Goal: Use online tool/utility: Utilize a website feature to perform a specific function

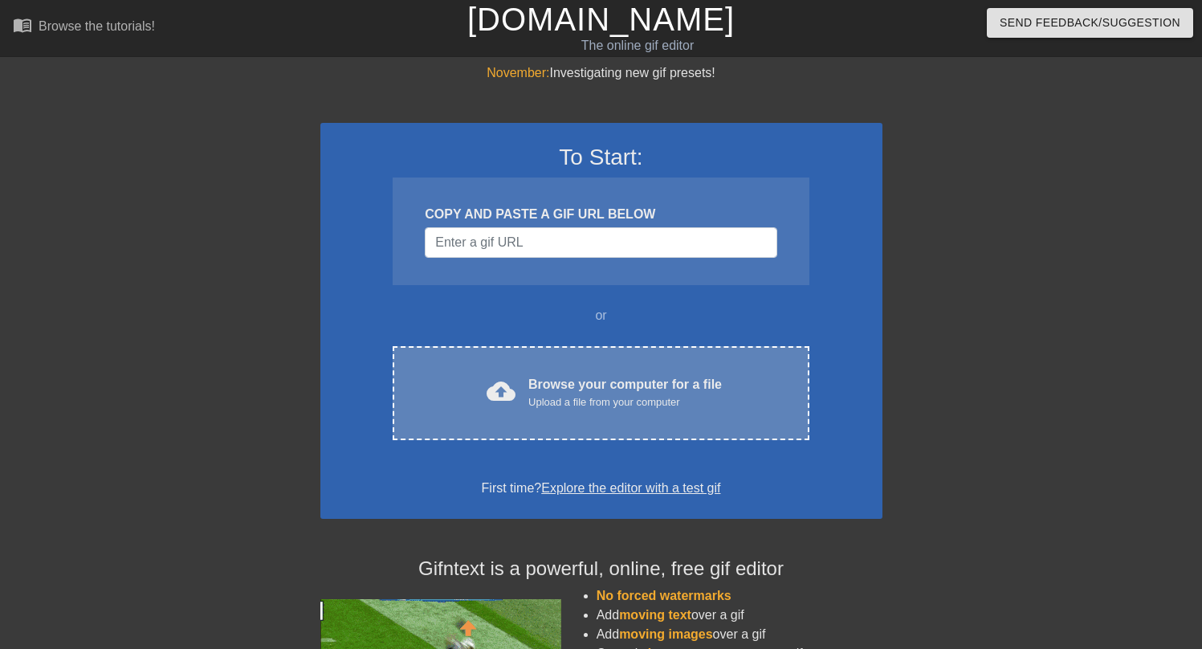
click at [552, 417] on div "cloud_upload Browse your computer for a file Upload a file from your computer C…" at bounding box center [601, 393] width 416 height 94
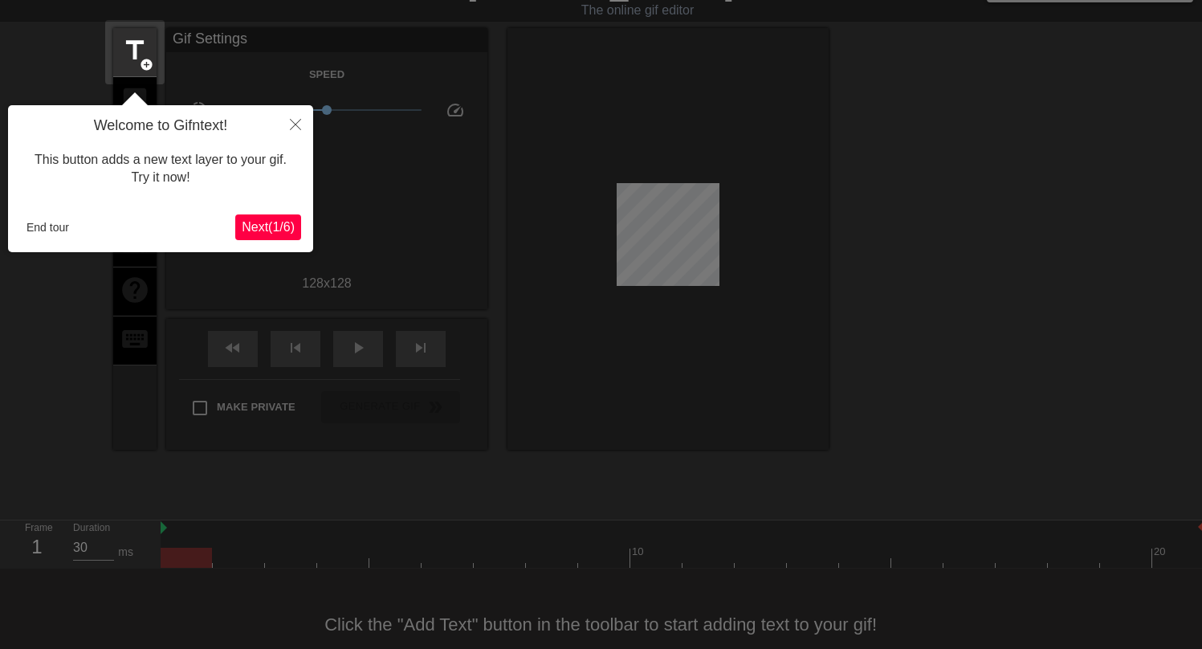
scroll to position [39, 0]
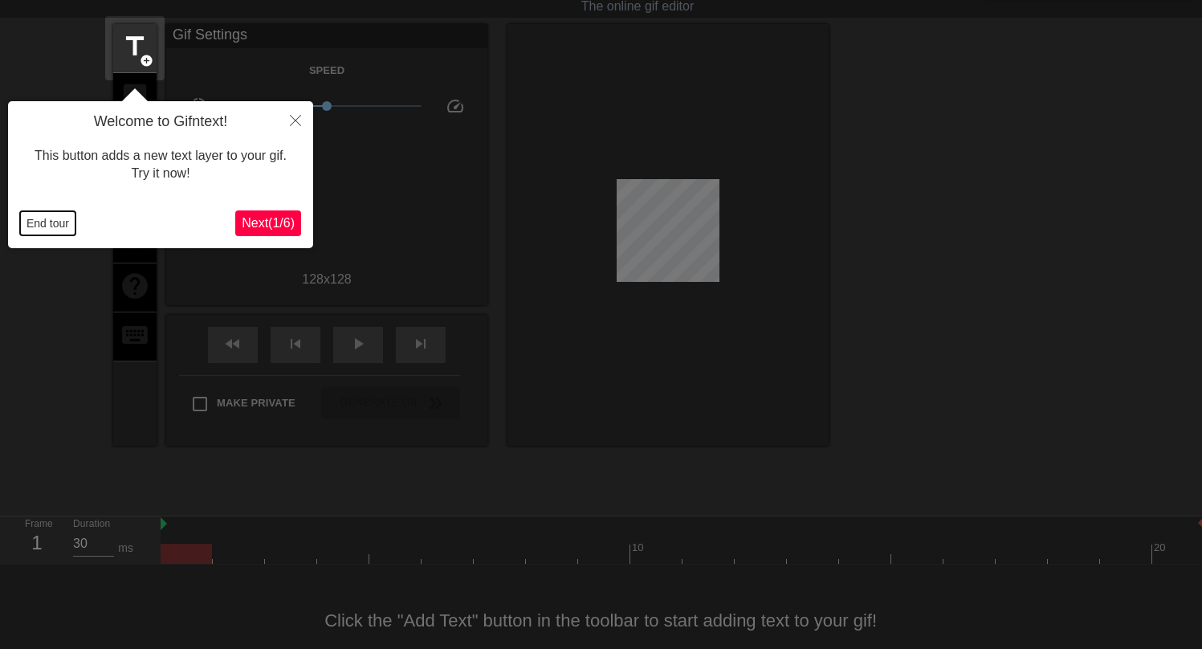
click at [65, 222] on button "End tour" at bounding box center [47, 223] width 55 height 24
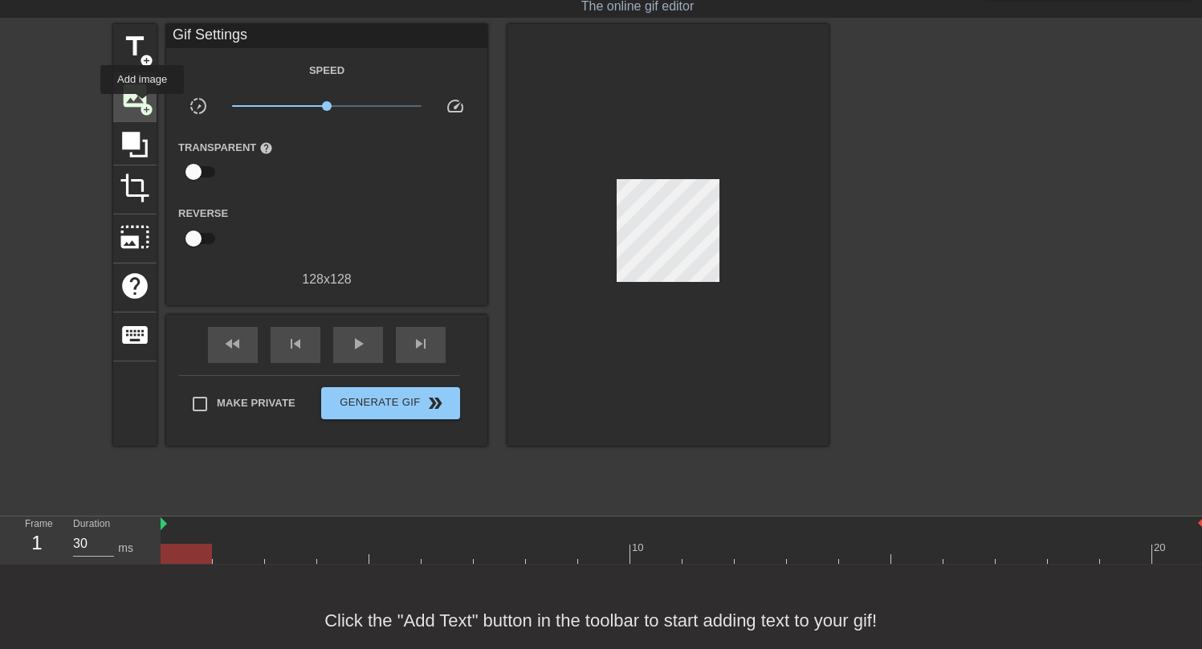
click at [143, 105] on span "add_circle" at bounding box center [147, 110] width 14 height 14
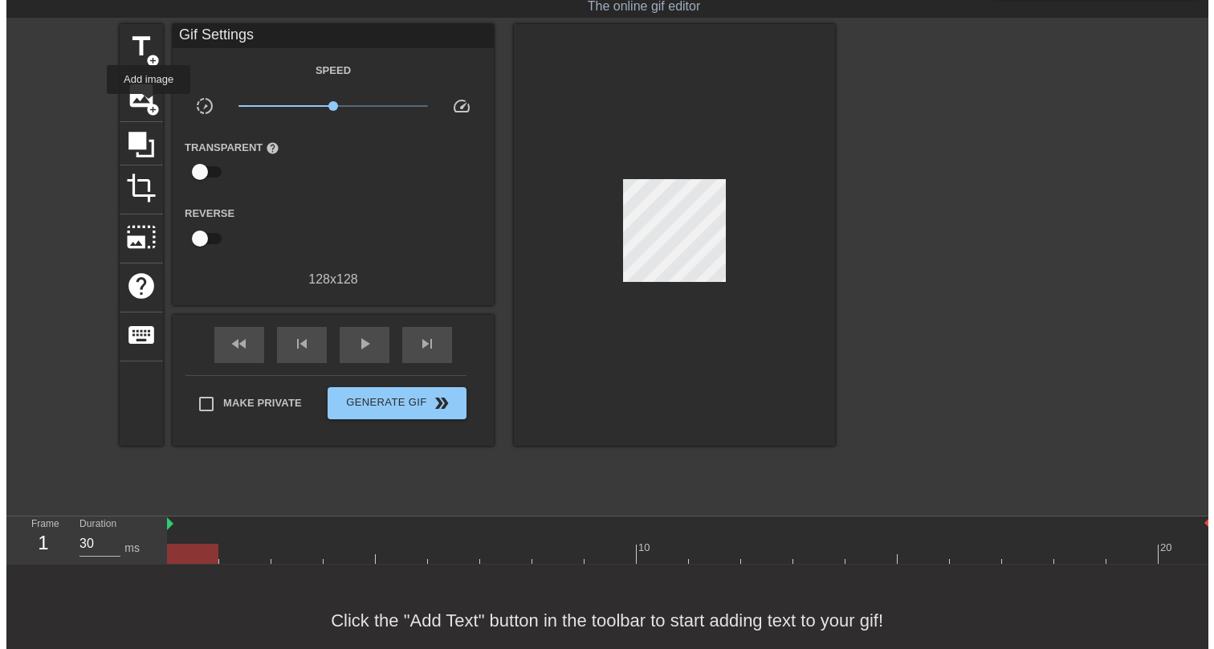
scroll to position [0, 0]
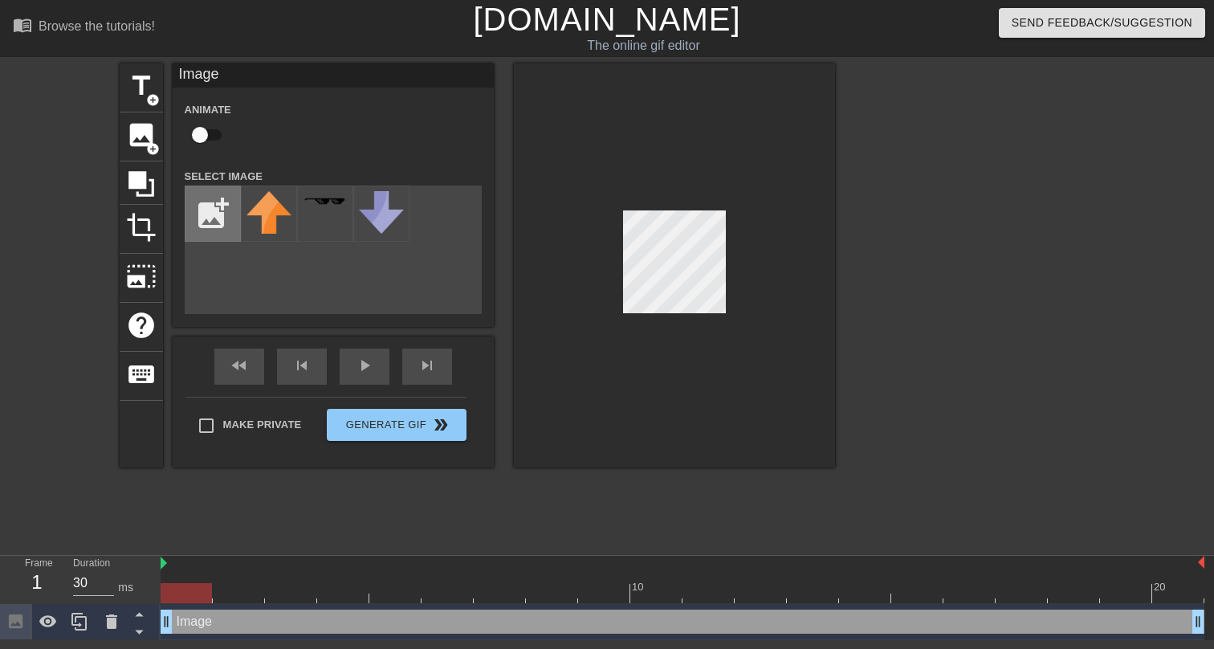
click at [197, 207] on input "file" at bounding box center [212, 213] width 55 height 55
type input "C:\fakepath\D2E0A947-A4DB-4043-A9B3-8D653492DB8A.png"
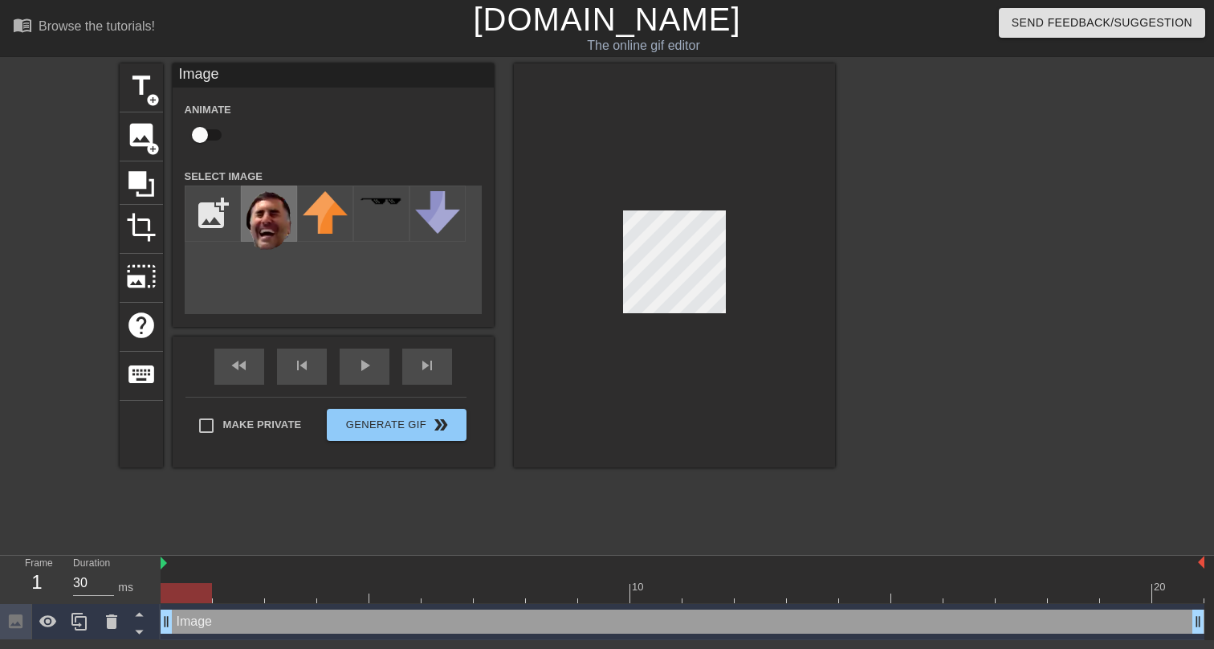
click at [264, 225] on img at bounding box center [268, 220] width 45 height 59
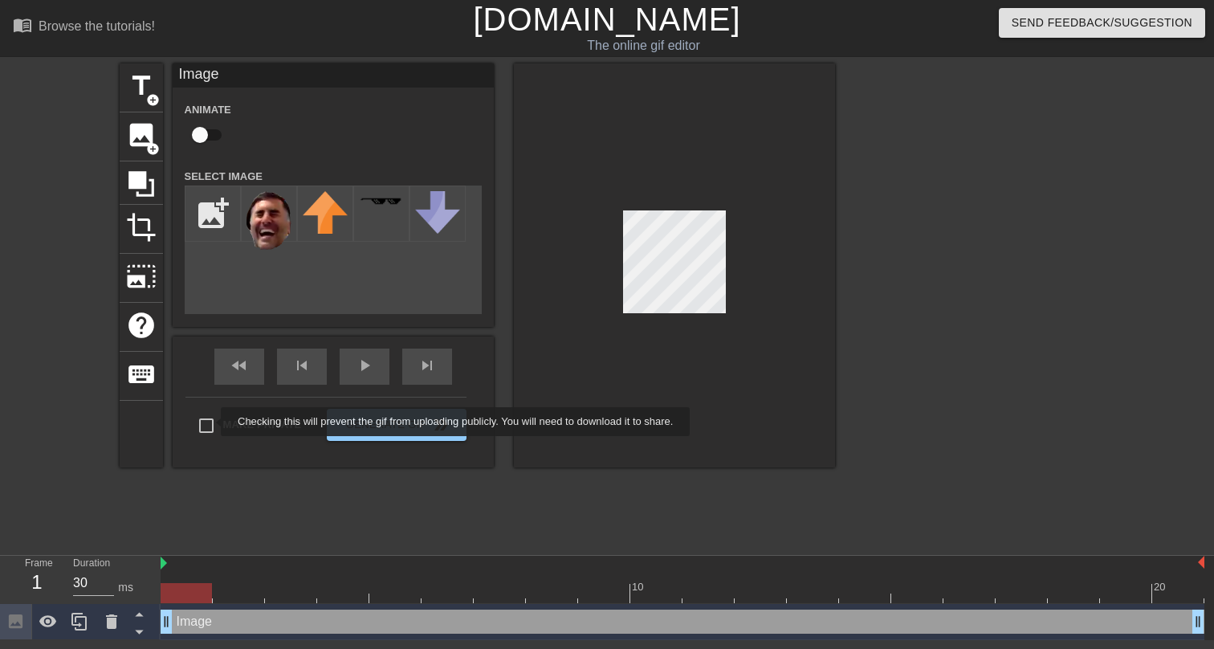
click at [210, 421] on div "Make Private Generate Gif double_arrow" at bounding box center [325, 428] width 281 height 63
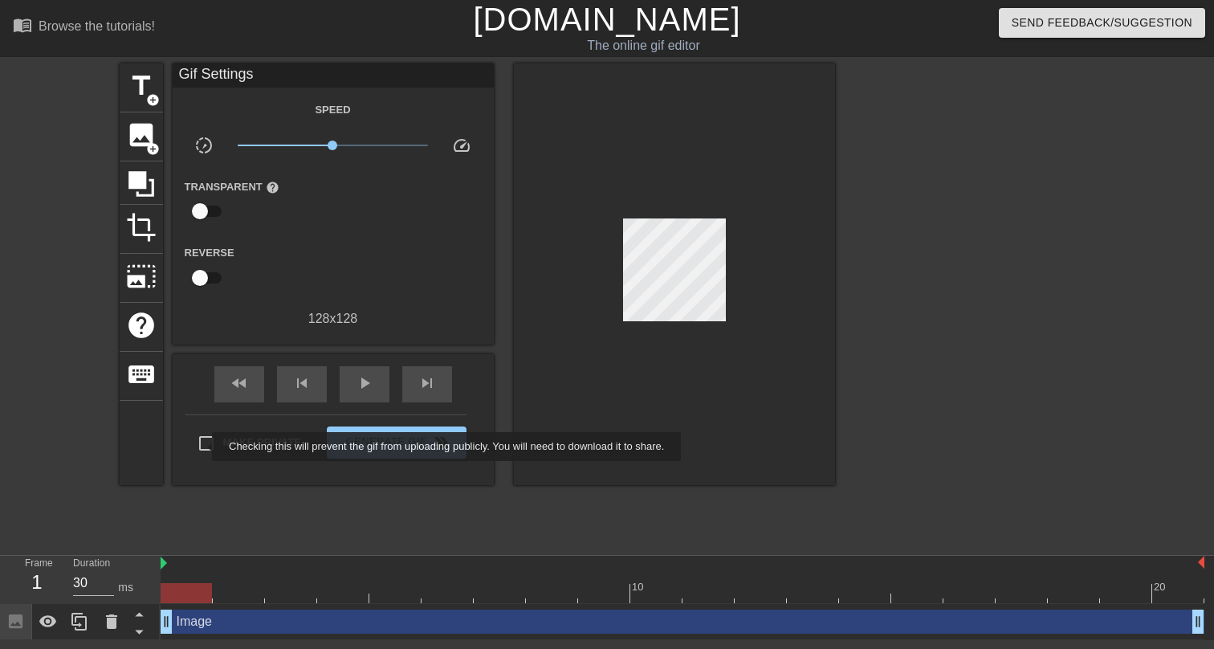
click at [202, 446] on input "Make Private" at bounding box center [206, 443] width 34 height 34
click at [200, 445] on input "Make Private" at bounding box center [206, 443] width 34 height 34
checkbox input "false"
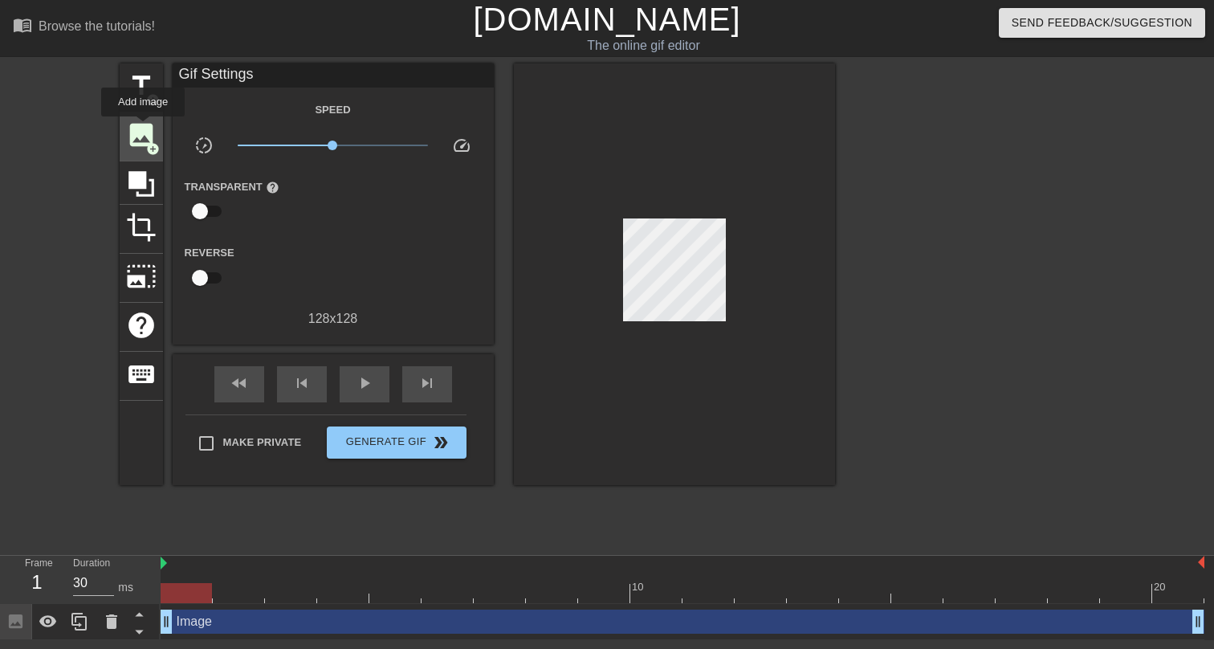
click at [144, 128] on span "image" at bounding box center [141, 135] width 31 height 31
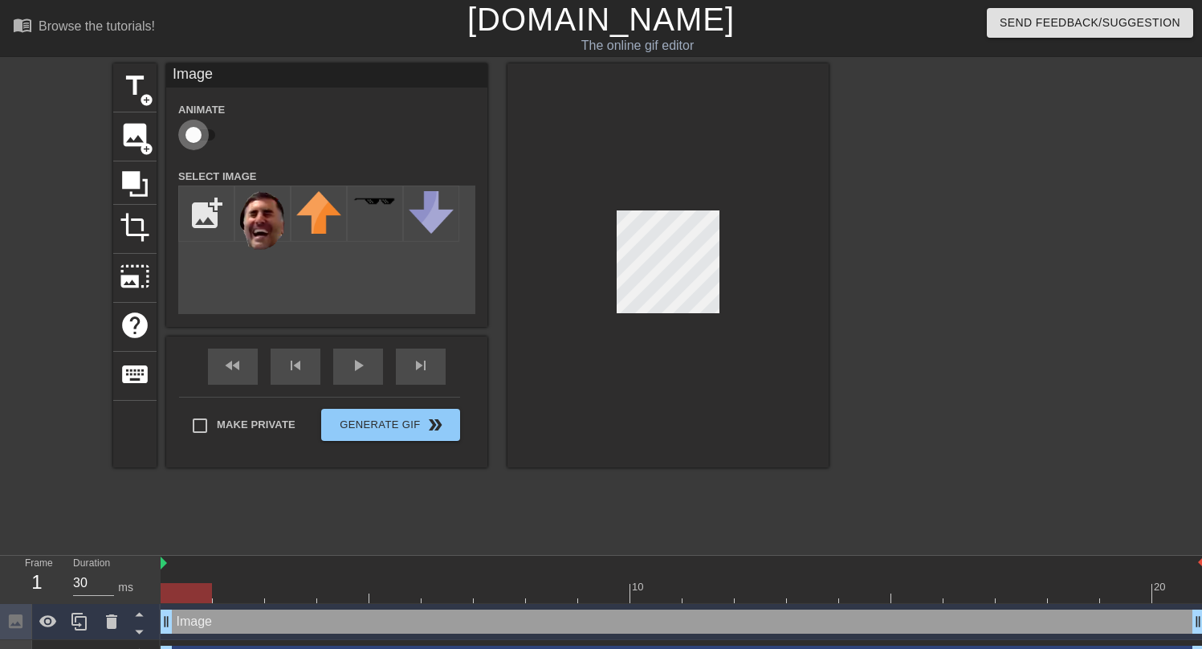
click at [193, 136] on input "checkbox" at bounding box center [194, 135] width 92 height 31
checkbox input "true"
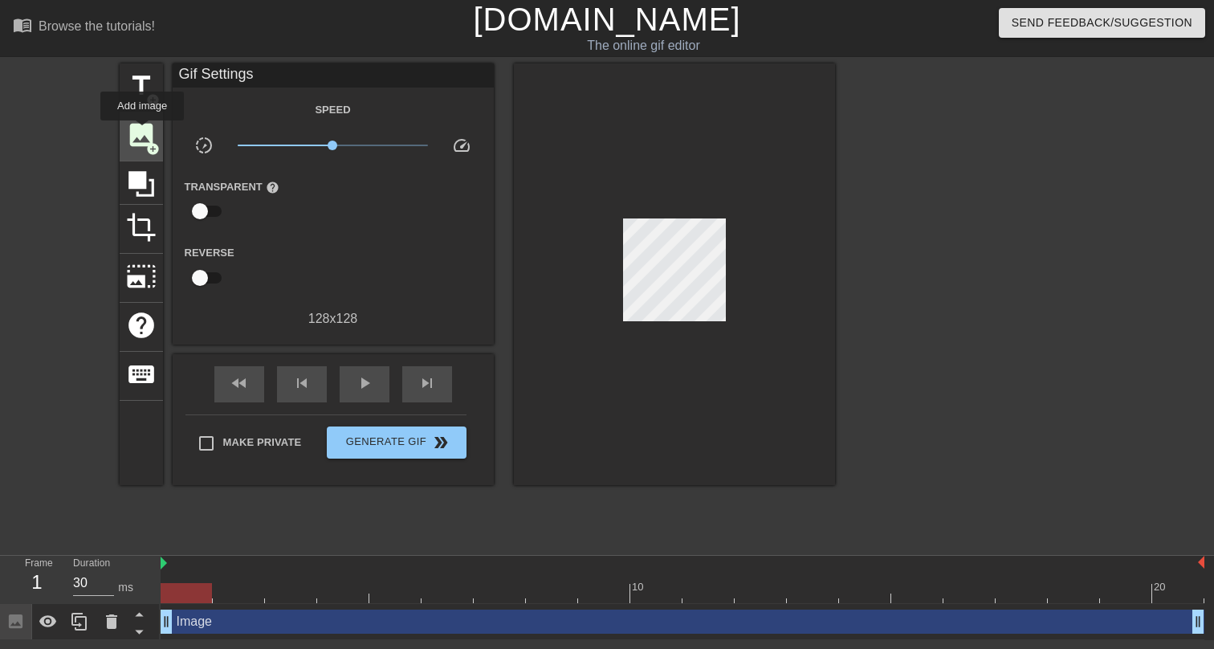
click at [143, 132] on span "image" at bounding box center [141, 135] width 31 height 31
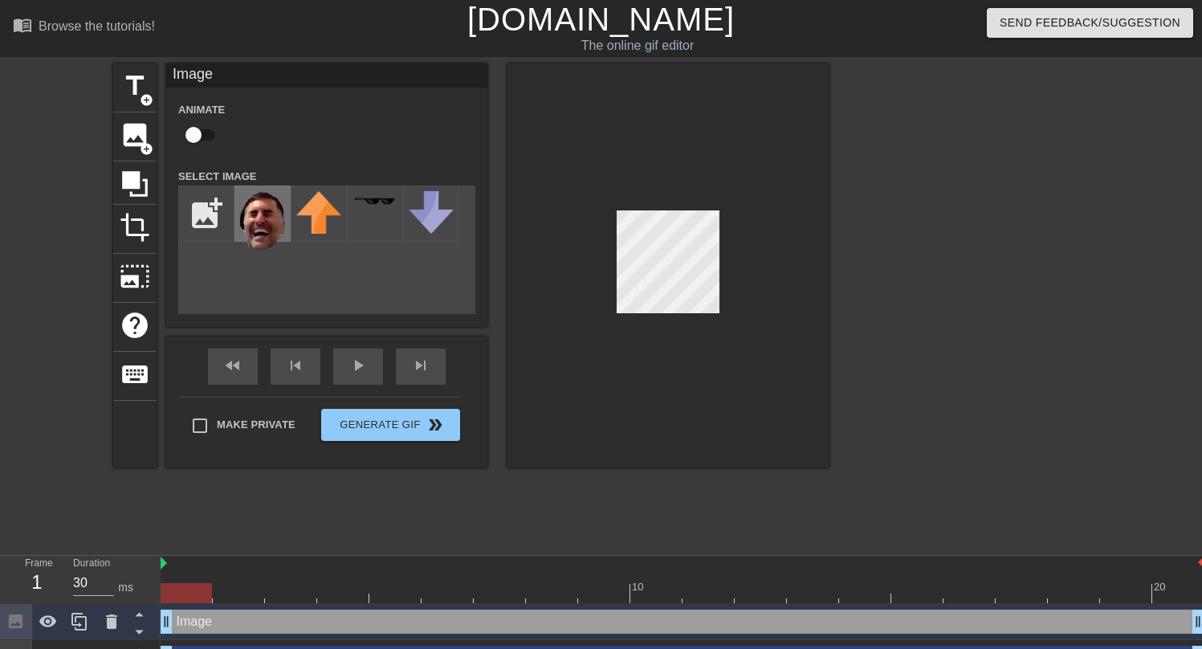
click at [250, 218] on img at bounding box center [262, 220] width 45 height 59
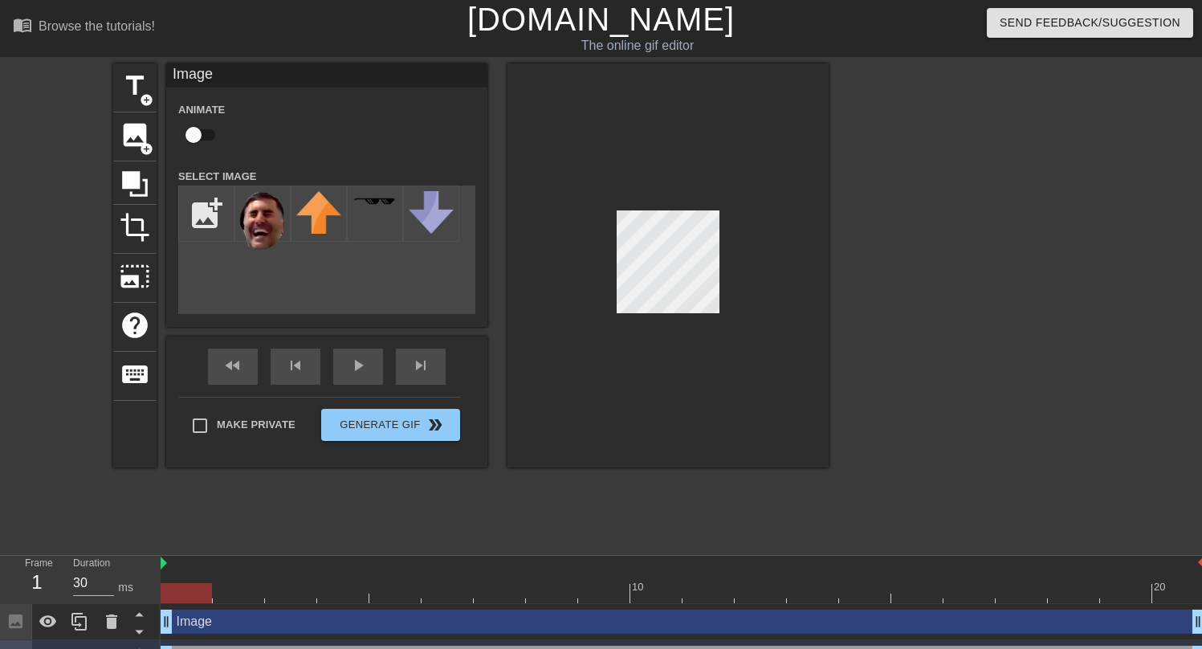
click at [193, 133] on input "checkbox" at bounding box center [194, 135] width 92 height 31
checkbox input "false"
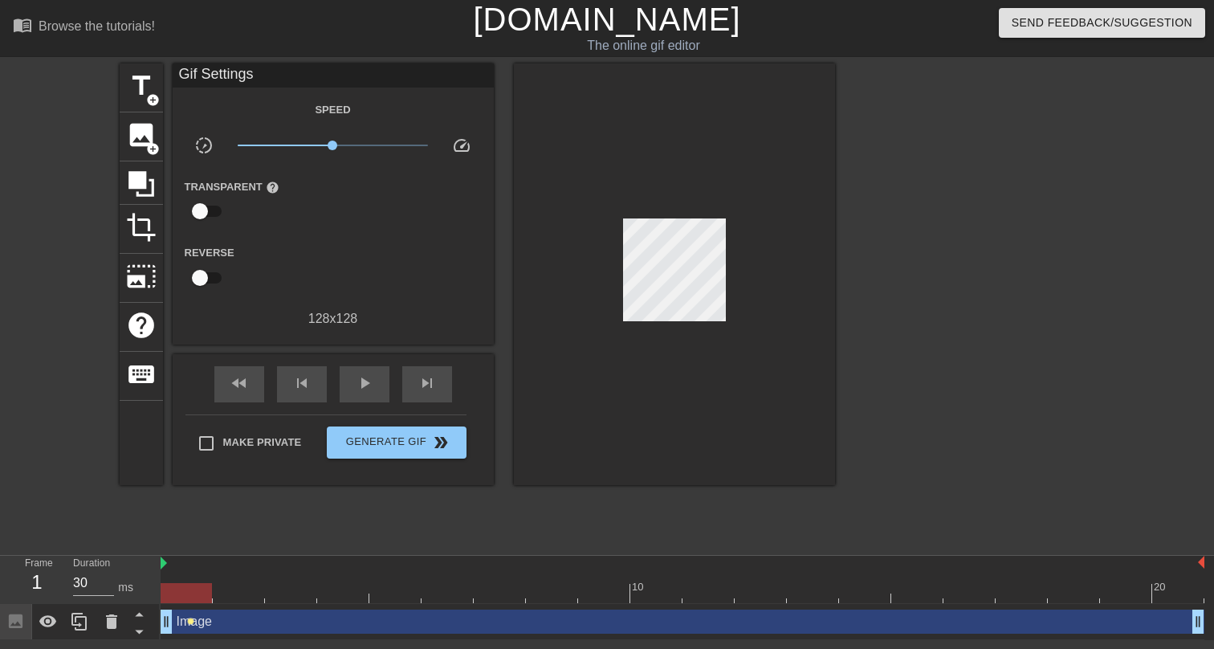
click at [189, 619] on span "lens" at bounding box center [190, 620] width 7 height 7
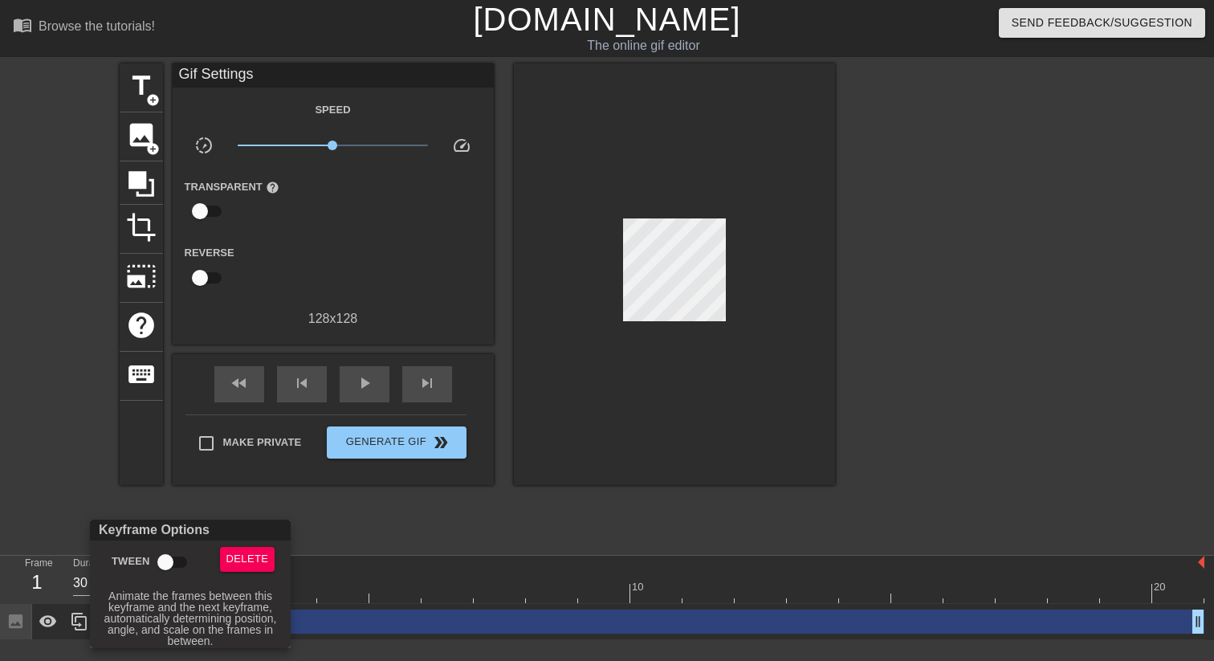
click at [177, 572] on input "Tween" at bounding box center [166, 562] width 92 height 31
checkbox input "true"
click at [363, 538] on div at bounding box center [607, 330] width 1214 height 661
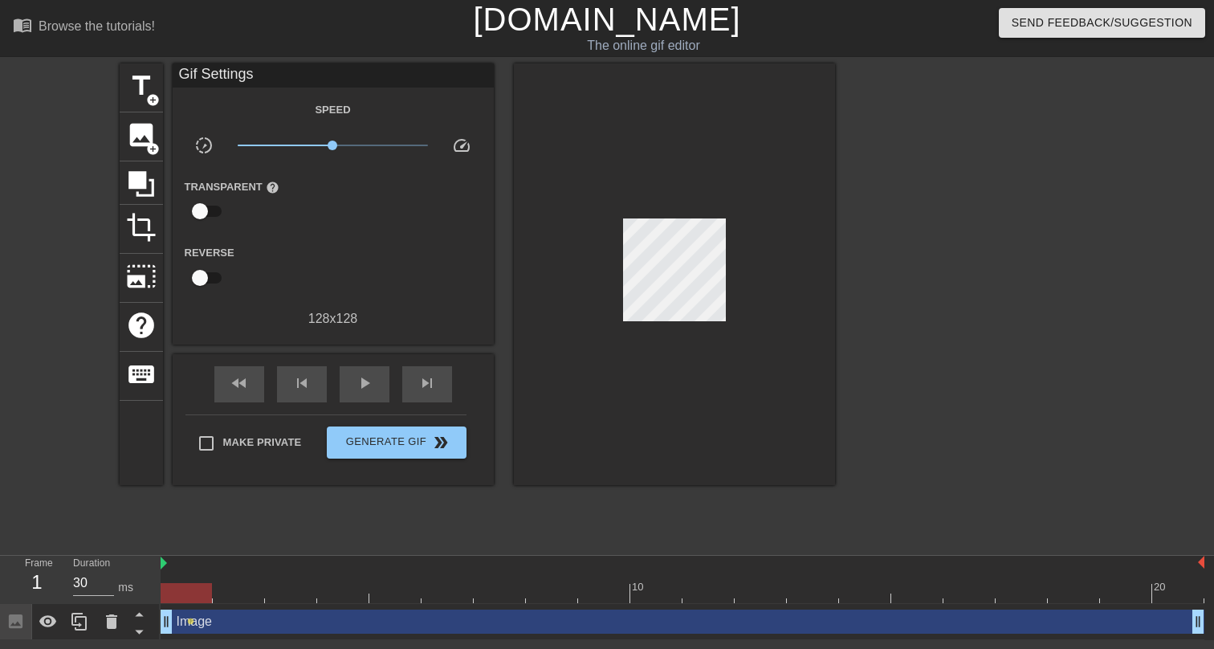
click at [275, 600] on div at bounding box center [683, 593] width 1044 height 20
click at [189, 598] on div at bounding box center [683, 593] width 1044 height 20
click at [283, 602] on div at bounding box center [683, 593] width 1044 height 20
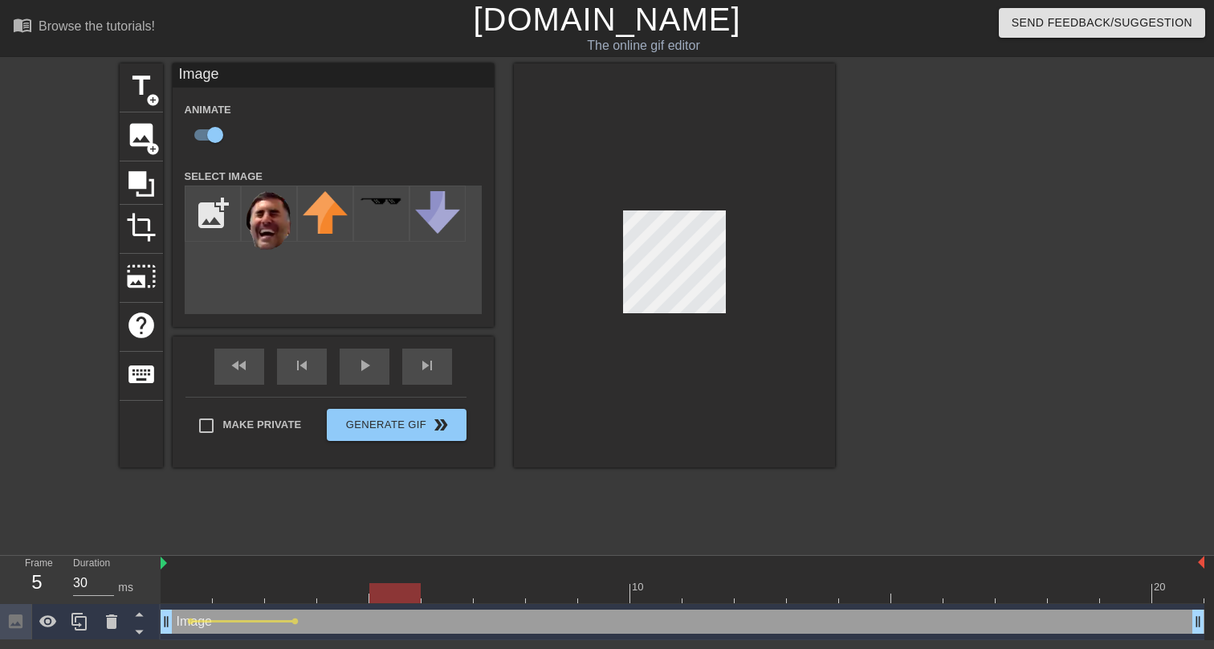
click at [386, 598] on div at bounding box center [683, 593] width 1044 height 20
click at [492, 600] on div at bounding box center [683, 593] width 1044 height 20
click at [599, 596] on div at bounding box center [683, 593] width 1044 height 20
click at [707, 595] on div at bounding box center [683, 593] width 1044 height 20
click at [800, 596] on div at bounding box center [683, 593] width 1044 height 20
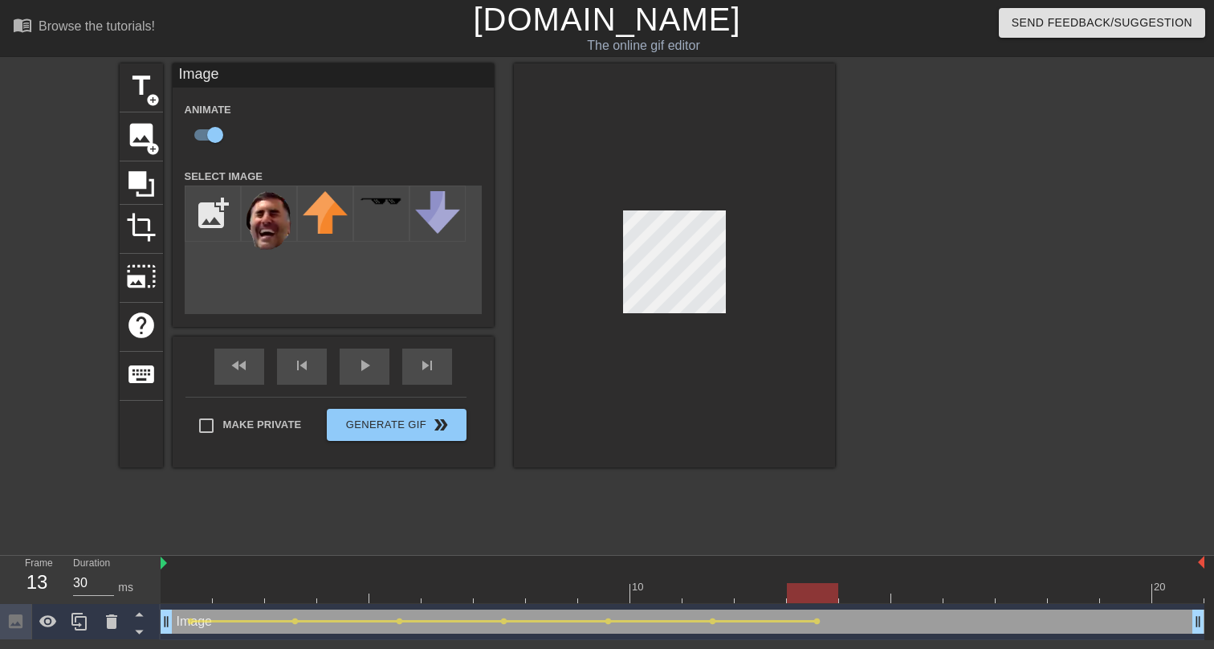
click at [910, 596] on div at bounding box center [683, 593] width 1044 height 20
click at [1015, 600] on div at bounding box center [683, 593] width 1044 height 20
click at [1112, 593] on div at bounding box center [683, 593] width 1044 height 20
click at [1172, 595] on div at bounding box center [683, 593] width 1044 height 20
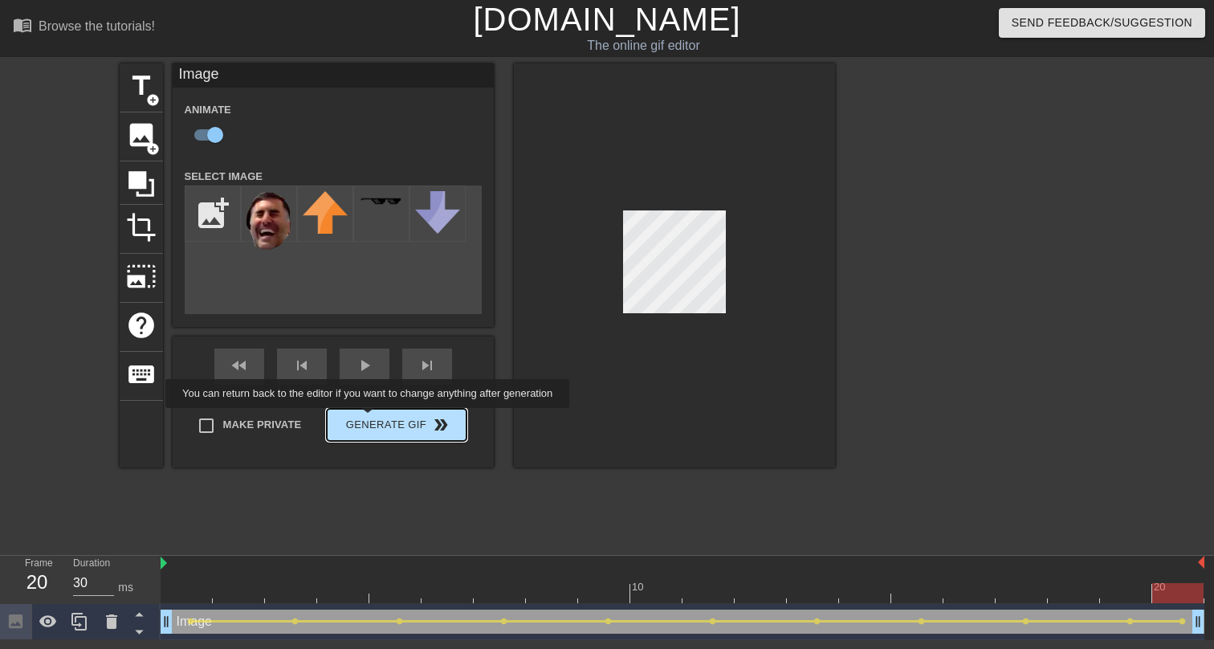
click at [378, 419] on div "Make Private Generate Gif double_arrow" at bounding box center [325, 428] width 281 height 63
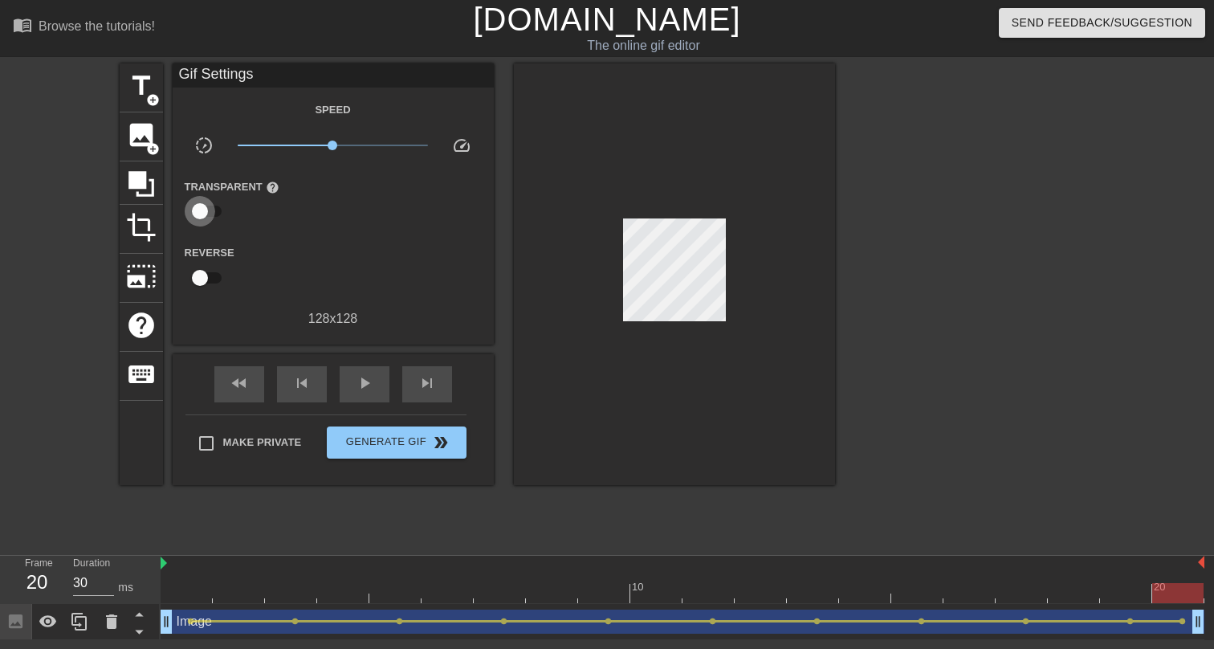
click at [203, 204] on input "checkbox" at bounding box center [200, 211] width 92 height 31
checkbox input "true"
click at [340, 200] on div at bounding box center [334, 212] width 32 height 32
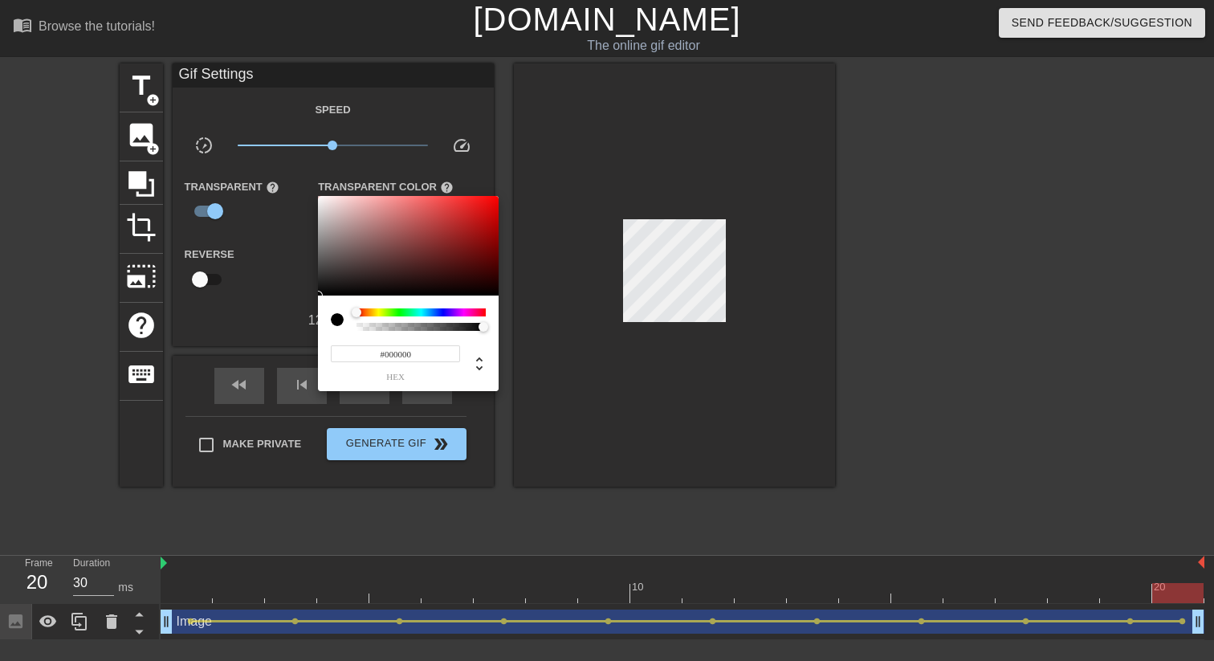
type input "0"
drag, startPoint x: 455, startPoint y: 329, endPoint x: 329, endPoint y: 324, distance: 126.1
click at [341, 330] on div at bounding box center [408, 319] width 155 height 22
click at [270, 265] on div at bounding box center [607, 330] width 1214 height 661
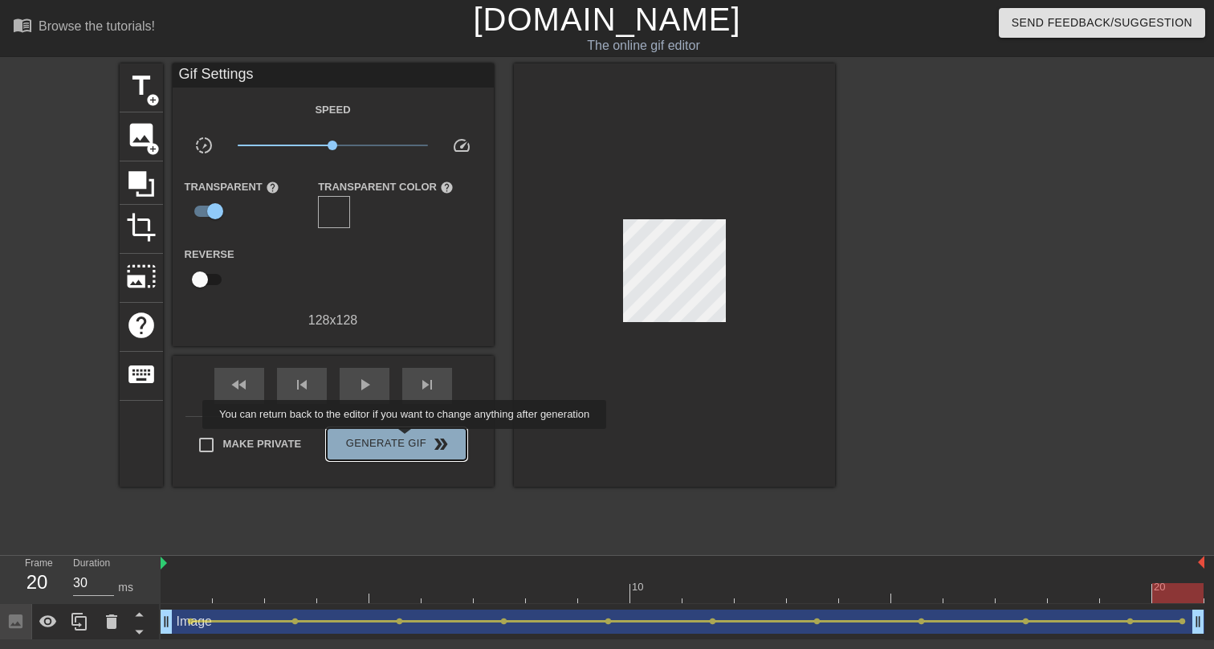
click at [415, 440] on span "Generate Gif double_arrow" at bounding box center [396, 443] width 126 height 19
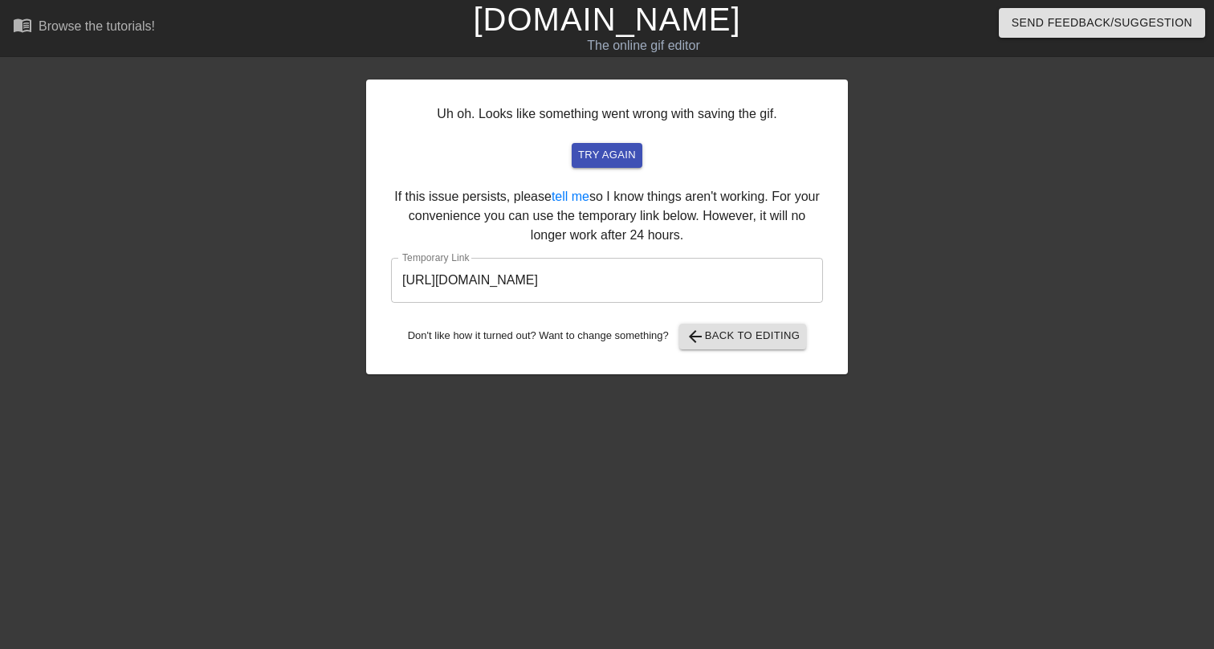
click at [648, 284] on input "[URL][DOMAIN_NAME]" at bounding box center [607, 280] width 432 height 45
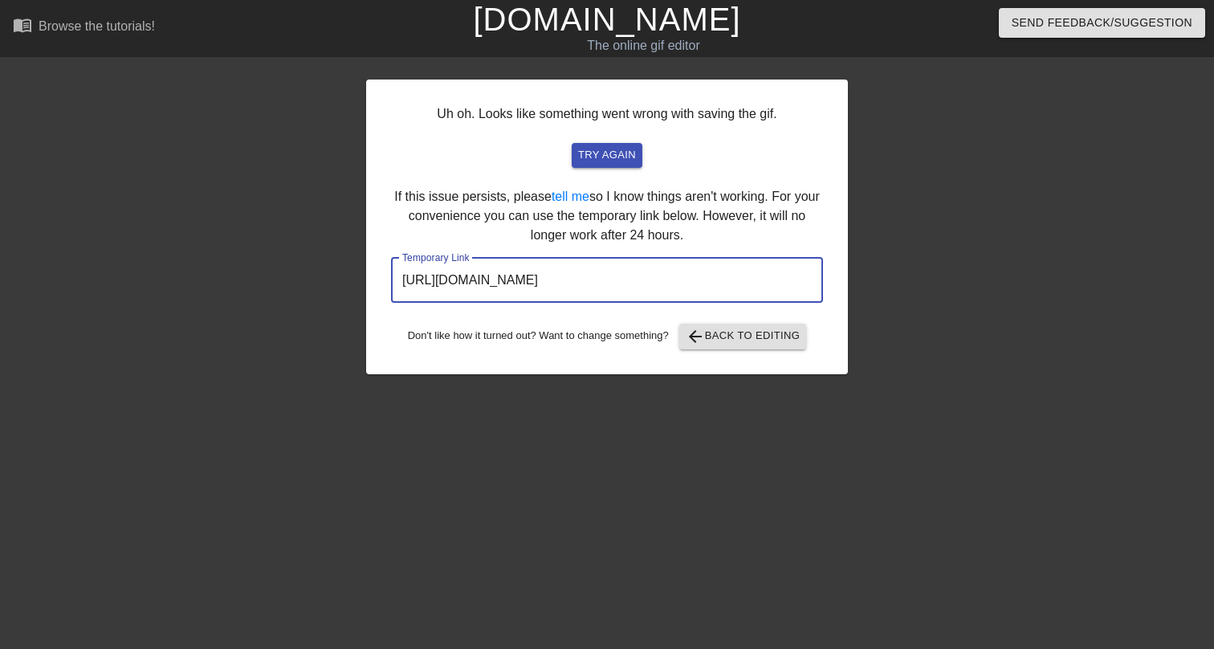
click at [648, 284] on input "[URL][DOMAIN_NAME]" at bounding box center [607, 280] width 432 height 45
